Goal: Information Seeking & Learning: Check status

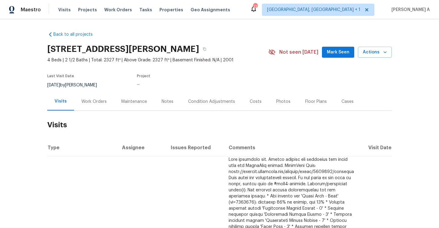
click at [93, 102] on div "Work Orders" at bounding box center [93, 102] width 25 height 6
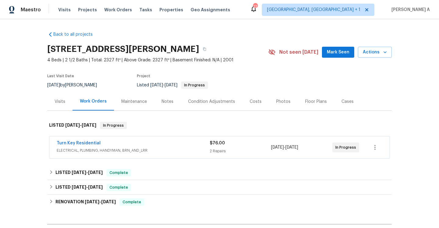
click at [109, 136] on div "Turn Key Residential ELECTRICAL, PLUMBING, HANDYMAN, BRN_AND_LRR $76.00 2 Repai…" at bounding box center [219, 147] width 341 height 22
click at [113, 147] on div "Turn Key Residential" at bounding box center [133, 143] width 153 height 7
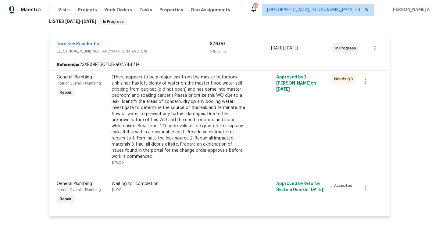
scroll to position [106, 0]
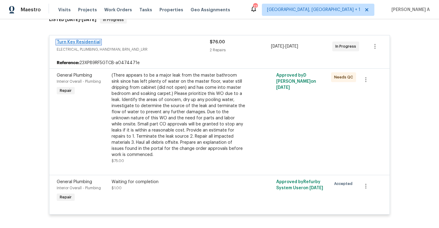
click at [80, 41] on link "Turn Key Residential" at bounding box center [79, 42] width 44 height 4
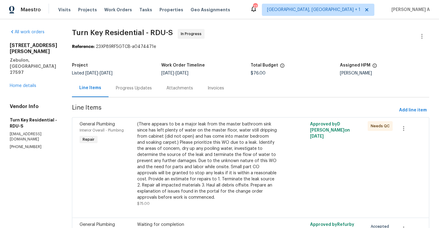
click at [153, 92] on div "Progress Updates" at bounding box center [134, 88] width 51 height 18
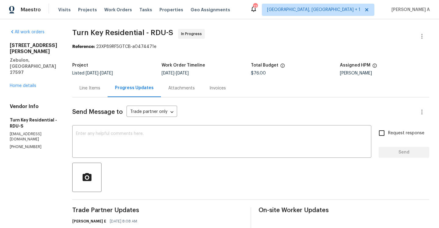
click at [32, 64] on div "3705 Cassaro Ln Zebulon, NC 27597 Home details" at bounding box center [34, 65] width 48 height 46
click at [32, 74] on div "All work orders 3705 Cassaro Ln Zebulon, NC 27597 Home details Vendor Info Turn…" at bounding box center [34, 89] width 48 height 121
click at [31, 64] on div "3705 Cassaro Ln Zebulon, NC 27597 Home details" at bounding box center [34, 65] width 48 height 46
click at [32, 84] on link "Home details" at bounding box center [23, 86] width 27 height 4
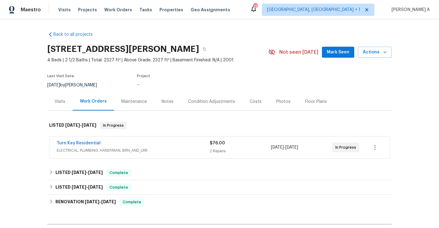
click at [63, 100] on div "Visits" at bounding box center [60, 102] width 11 height 6
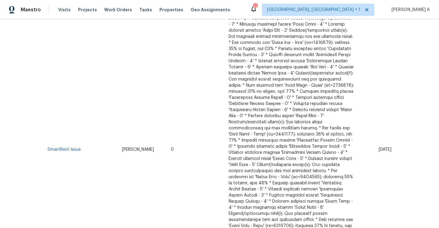
scroll to position [247, 0]
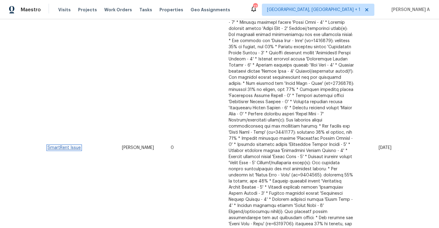
click at [68, 146] on link "SmartRent Issue" at bounding box center [64, 148] width 33 height 4
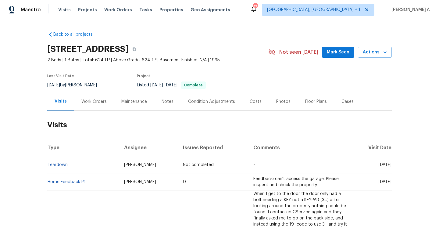
click at [99, 103] on div "Work Orders" at bounding box center [93, 102] width 25 height 6
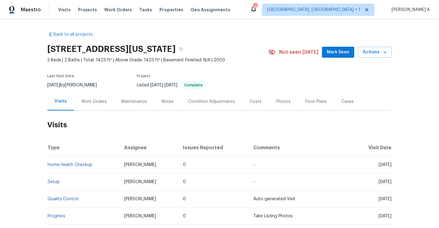
click at [94, 110] on div "Work Orders" at bounding box center [94, 101] width 40 height 18
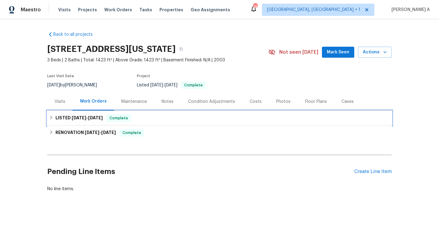
click at [98, 122] on div "LISTED 7/17/25 - 7/29/25 Complete" at bounding box center [219, 118] width 345 height 15
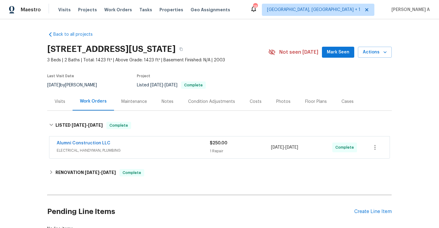
click at [142, 143] on div "Alumni Construction LLC" at bounding box center [133, 143] width 153 height 7
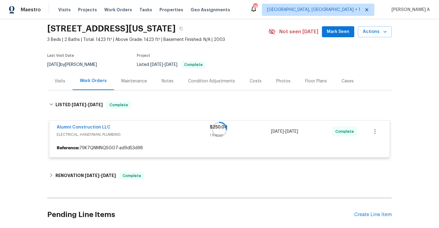
scroll to position [62, 0]
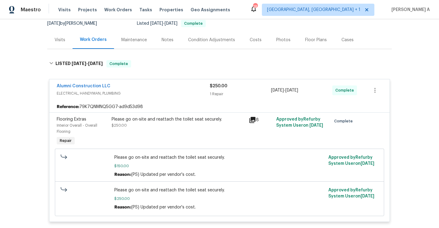
click at [138, 93] on span "ELECTRICAL, HANDYMAN, PLUMBING" at bounding box center [133, 93] width 153 height 6
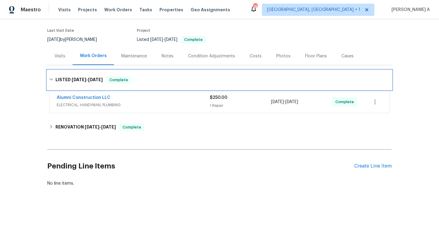
click at [86, 71] on div "LISTED 7/17/25 - 7/29/25 Complete" at bounding box center [219, 80] width 345 height 20
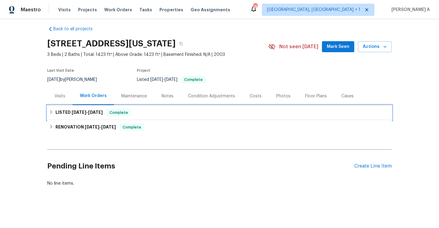
scroll to position [5, 0]
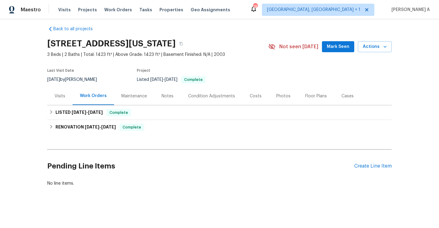
click at [67, 95] on div "Visits" at bounding box center [59, 96] width 25 height 18
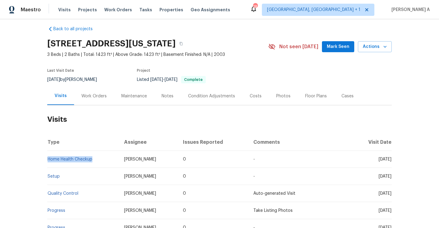
drag, startPoint x: 96, startPoint y: 160, endPoint x: 47, endPoint y: 160, distance: 48.8
click at [47, 160] on td "Home Health Checkup" at bounding box center [83, 159] width 72 height 17
copy link "Home Health Checkup"
click at [91, 100] on div "Work Orders" at bounding box center [94, 96] width 40 height 18
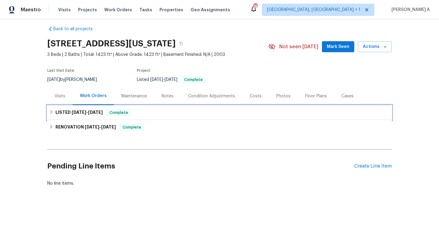
click at [89, 117] on div "LISTED 7/17/25 - 7/29/25 Complete" at bounding box center [219, 112] width 345 height 15
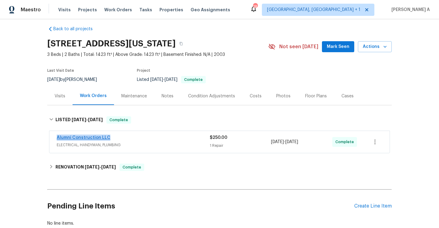
drag, startPoint x: 112, startPoint y: 137, endPoint x: 57, endPoint y: 138, distance: 54.3
click at [57, 138] on div "Alumni Construction LLC" at bounding box center [133, 138] width 153 height 7
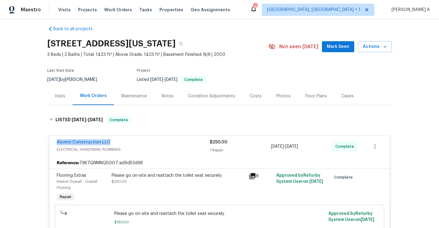
copy link "Alumni Construction LLC"
click at [59, 101] on div "Visits" at bounding box center [59, 96] width 25 height 18
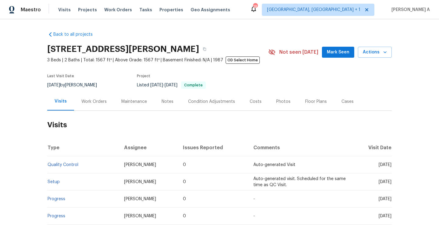
click at [98, 94] on div "Work Orders" at bounding box center [94, 101] width 40 height 18
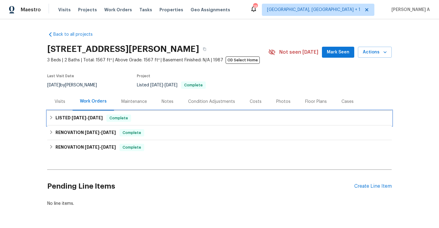
click at [100, 119] on span "8/13/25" at bounding box center [95, 118] width 15 height 4
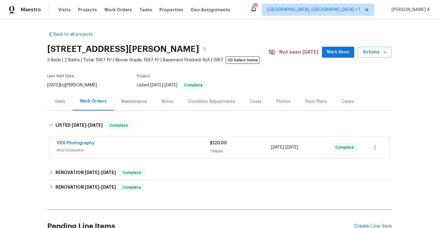
click at [68, 105] on div "Visits" at bounding box center [59, 101] width 25 height 18
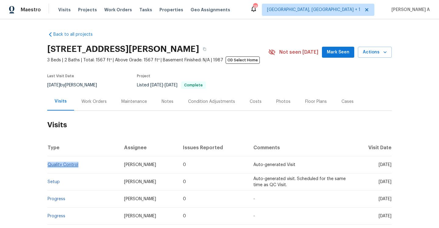
drag, startPoint x: 80, startPoint y: 163, endPoint x: 49, endPoint y: 163, distance: 31.1
click at [49, 163] on td "Quality Control" at bounding box center [83, 164] width 72 height 17
copy link "Quality Control"
click at [97, 112] on h2 "Visits" at bounding box center [219, 125] width 345 height 28
click at [97, 103] on div "Work Orders" at bounding box center [93, 102] width 25 height 6
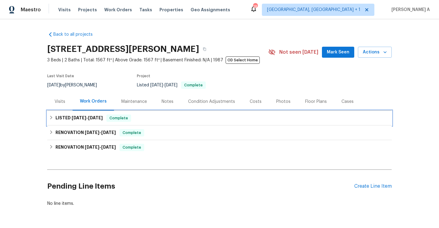
click at [98, 118] on span "8/13/25" at bounding box center [95, 118] width 15 height 4
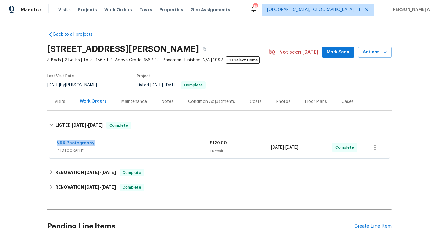
drag, startPoint x: 100, startPoint y: 147, endPoint x: 57, endPoint y: 146, distance: 42.7
click at [57, 146] on div "VRX Photography" at bounding box center [133, 143] width 153 height 7
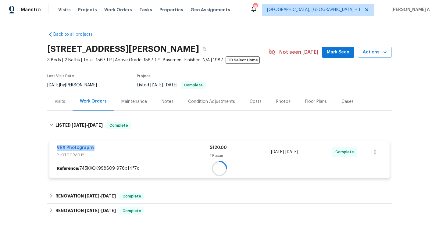
copy link "VRX Photography"
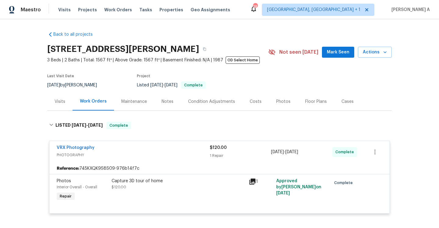
click at [61, 94] on div "Visits" at bounding box center [59, 101] width 25 height 18
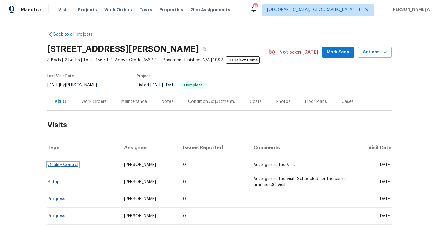
click at [71, 165] on link "Quality Control" at bounding box center [63, 165] width 31 height 4
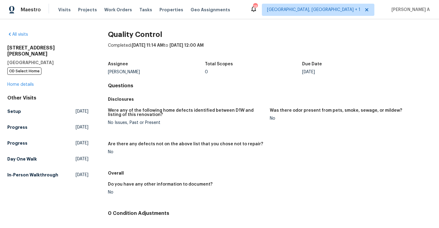
scroll to position [47, 0]
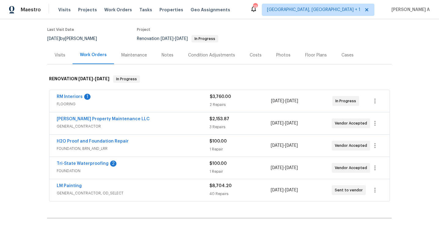
scroll to position [53, 0]
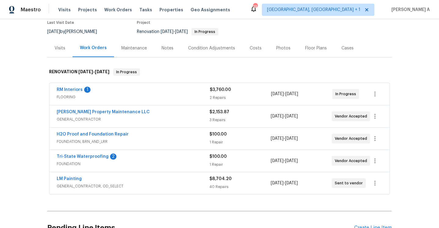
click at [63, 44] on div "Visits" at bounding box center [59, 48] width 25 height 18
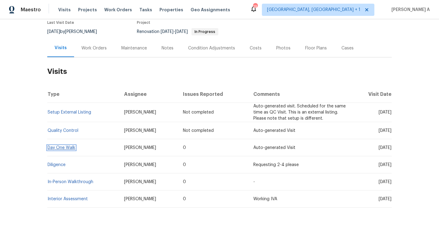
click at [70, 146] on link "Day One Walk" at bounding box center [62, 148] width 28 height 4
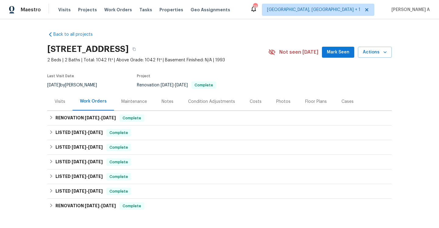
click at [60, 102] on div "Visits" at bounding box center [60, 102] width 11 height 6
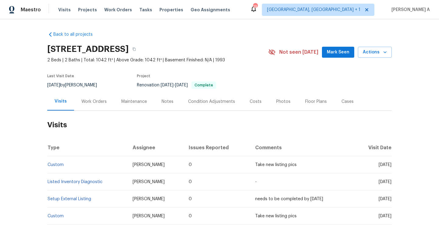
click at [103, 105] on div "Work Orders" at bounding box center [94, 101] width 40 height 18
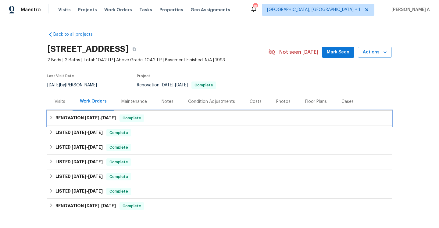
click at [124, 119] on span "Complete" at bounding box center [131, 118] width 23 height 6
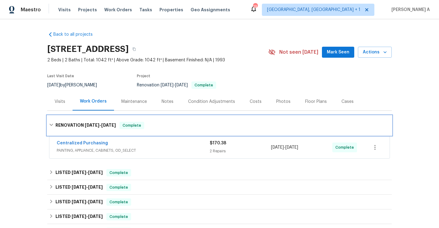
click at [124, 122] on span "Complete" at bounding box center [131, 125] width 23 height 6
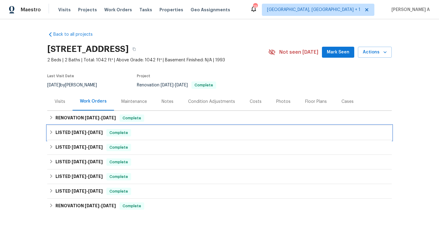
click at [125, 136] on div "Complete" at bounding box center [118, 132] width 25 height 7
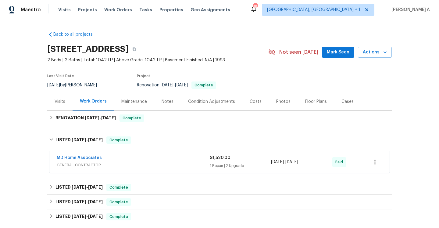
click at [135, 155] on div "MD Home Associates" at bounding box center [133, 158] width 153 height 7
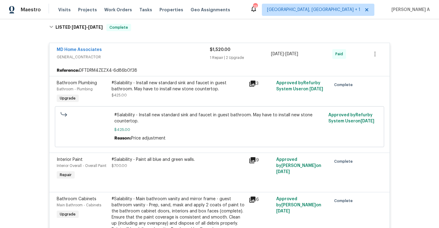
scroll to position [108, 0]
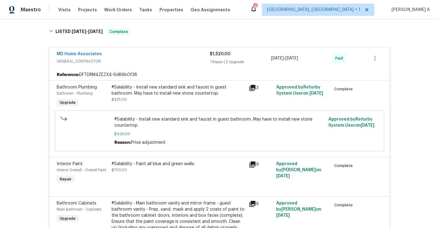
click at [138, 58] on span "GENERAL_CONTRACTOR" at bounding box center [133, 61] width 153 height 6
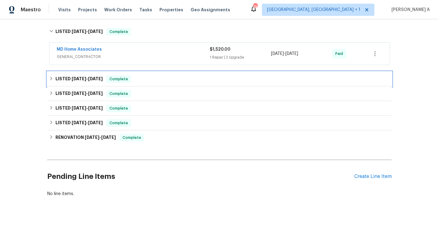
click at [139, 77] on div "LISTED 3/27/25 - 3/31/25 Complete" at bounding box center [219, 78] width 341 height 7
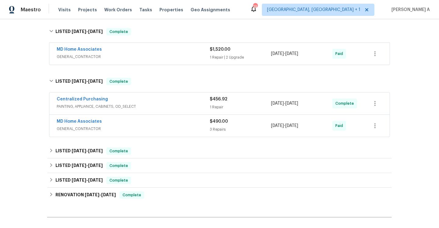
click at [166, 123] on div "MD Home Associates" at bounding box center [133, 121] width 153 height 7
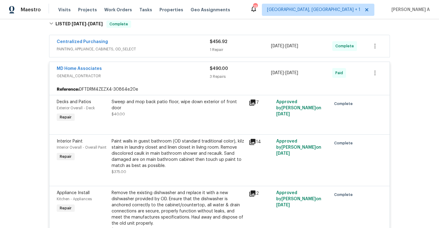
scroll to position [171, 0]
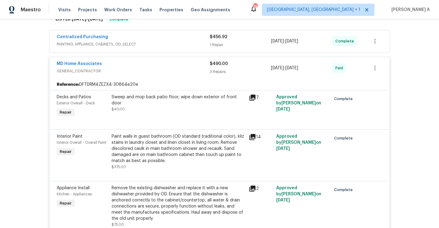
click at [146, 66] on div "MD Home Associates" at bounding box center [133, 64] width 153 height 7
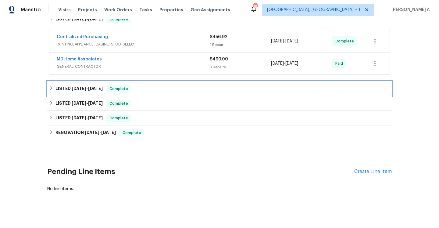
click at [147, 89] on div "LISTED 2/21/25 - 2/26/25 Complete" at bounding box center [219, 88] width 341 height 7
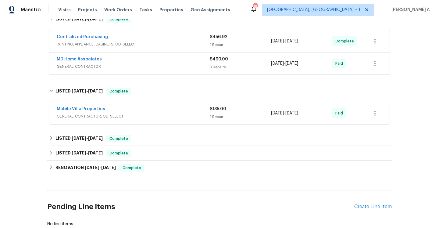
click at [157, 117] on span "GENERAL_CONTRACTOR, OD_SELECT" at bounding box center [133, 116] width 153 height 6
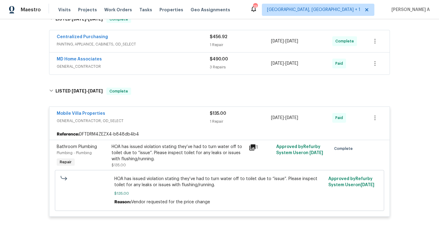
click at [156, 115] on div "Mobile Villa Properties" at bounding box center [133, 113] width 153 height 7
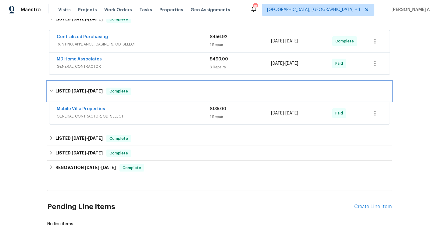
click at [144, 97] on div "LISTED 2/21/25 - 2/26/25 Complete" at bounding box center [219, 91] width 345 height 20
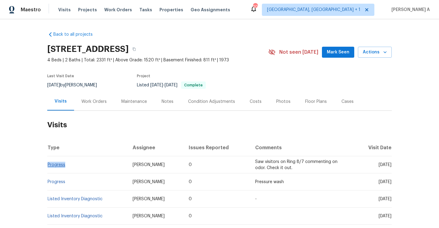
drag, startPoint x: 70, startPoint y: 166, endPoint x: 49, endPoint y: 165, distance: 21.1
click at [49, 165] on td "Progress" at bounding box center [87, 164] width 81 height 17
copy link "Progress"
click at [95, 99] on div "Work Orders" at bounding box center [93, 102] width 25 height 6
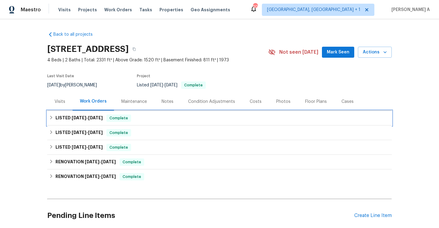
click at [94, 119] on span "[DATE]" at bounding box center [95, 118] width 15 height 4
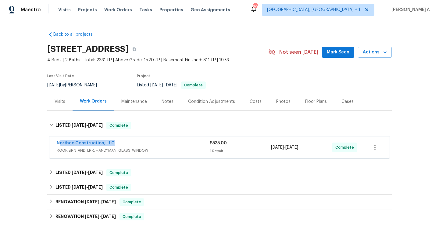
drag, startPoint x: 112, startPoint y: 144, endPoint x: 59, endPoint y: 143, distance: 52.8
click at [59, 143] on div "Northco Construction, LLC" at bounding box center [133, 143] width 153 height 7
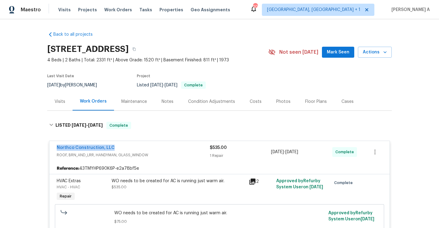
copy link "Northco Construction, LLC"
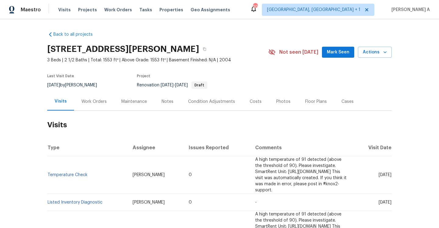
click at [94, 98] on div "Work Orders" at bounding box center [94, 101] width 40 height 18
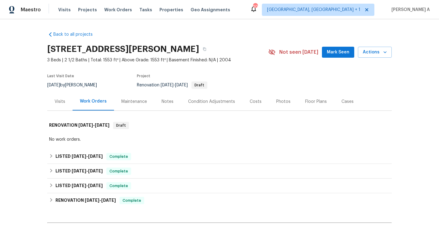
click at [62, 103] on div "Visits" at bounding box center [60, 102] width 11 height 6
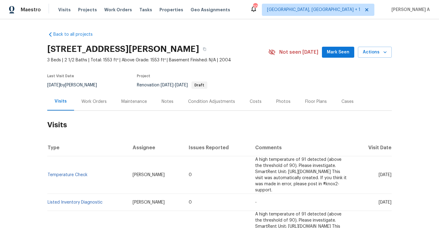
click at [103, 106] on div "Work Orders" at bounding box center [94, 101] width 40 height 18
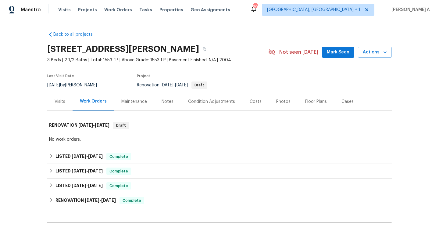
click at [68, 102] on div "Visits" at bounding box center [59, 101] width 25 height 18
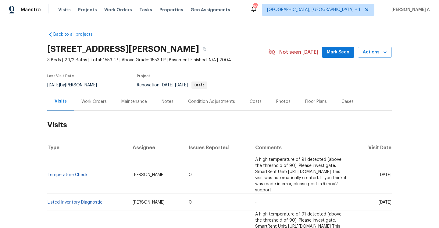
click at [88, 105] on div "Work Orders" at bounding box center [94, 101] width 40 height 18
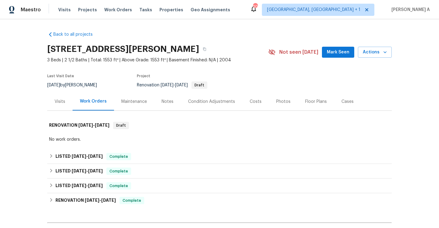
click at [64, 107] on div "Visits" at bounding box center [59, 101] width 25 height 18
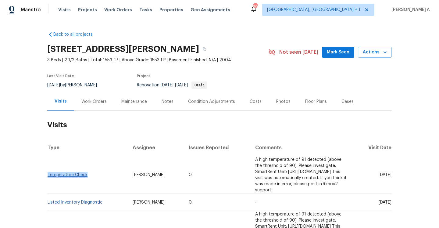
drag, startPoint x: 91, startPoint y: 175, endPoint x: 48, endPoint y: 172, distance: 43.1
click at [48, 172] on td "Temperature Check" at bounding box center [87, 175] width 81 height 38
copy link "Temperature Check"
click at [89, 101] on div "Work Orders" at bounding box center [93, 102] width 25 height 6
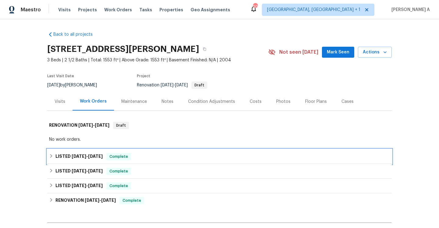
click at [101, 153] on h6 "LISTED [DATE] - [DATE]" at bounding box center [79, 156] width 47 height 7
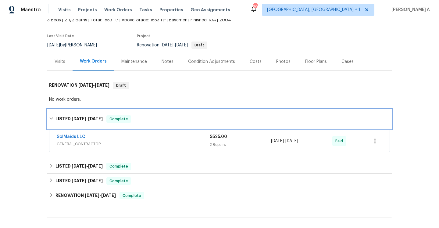
scroll to position [50, 0]
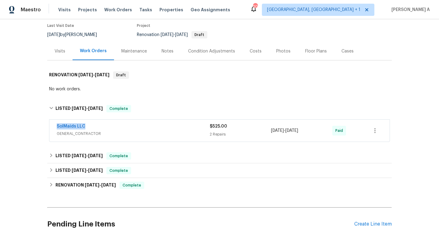
drag, startPoint x: 90, startPoint y: 129, endPoint x: 56, endPoint y: 127, distance: 33.3
click at [56, 127] on div "SolMaids LLC GENERAL_CONTRACTOR $525.00 2 Repairs [DATE] - [DATE] Paid" at bounding box center [219, 131] width 341 height 22
copy link "SolMaids LLC"
click at [130, 135] on span "GENERAL_CONTRACTOR" at bounding box center [133, 134] width 153 height 6
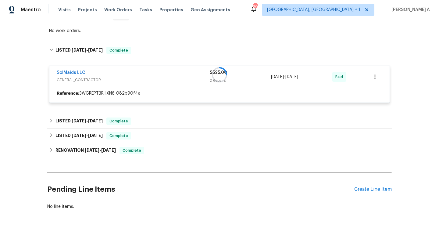
scroll to position [121, 0]
